Goal: Check status: Check status

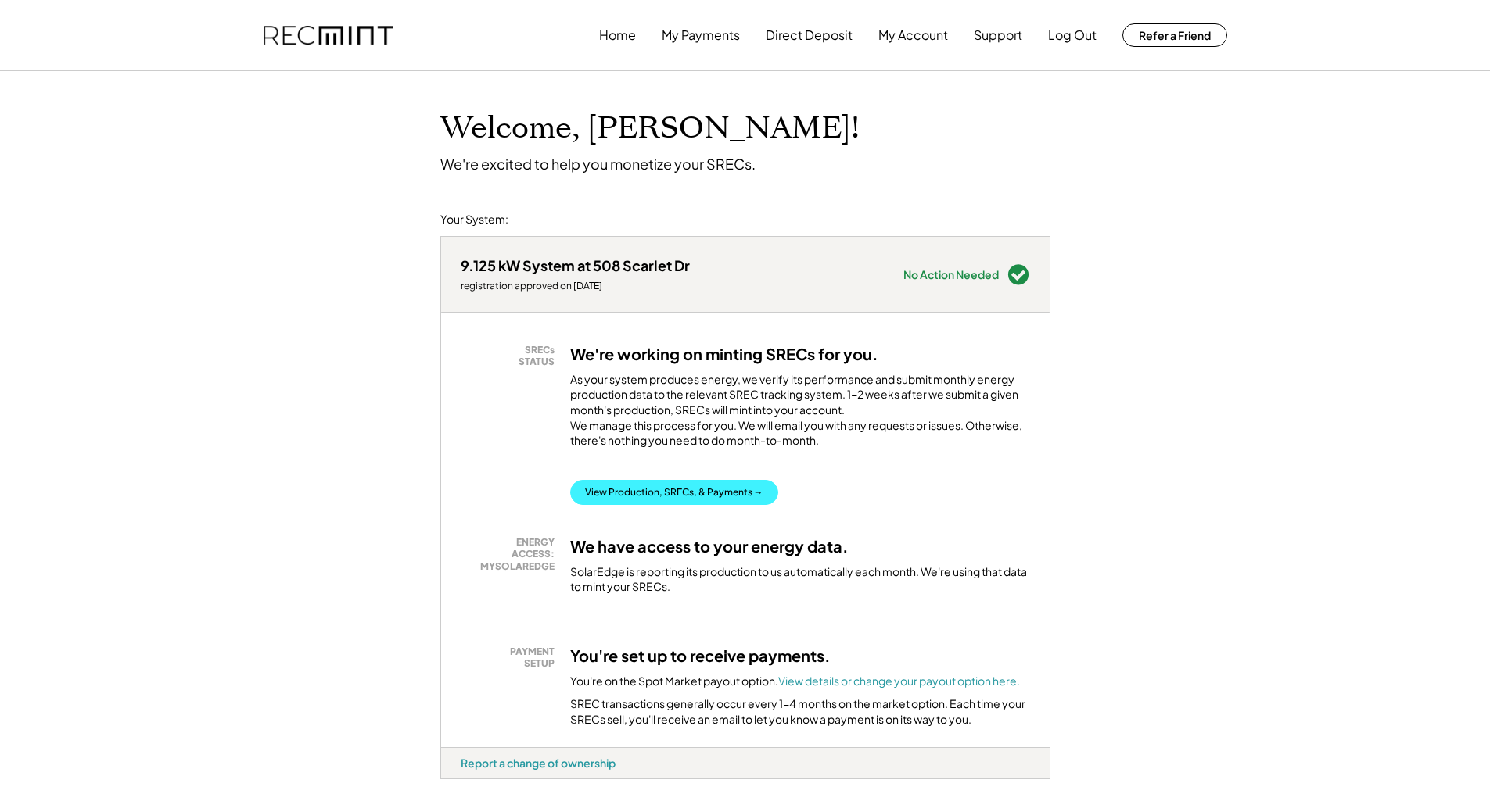
click at [637, 503] on button "View Production, SRECs, & Payments →" at bounding box center [675, 492] width 208 height 25
